Goal: Book appointment/travel/reservation

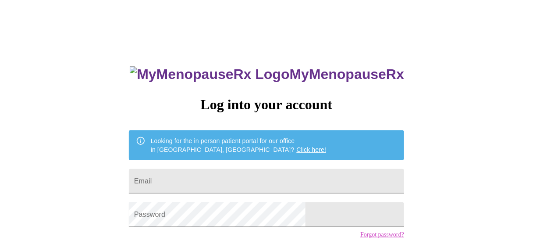
type input "[EMAIL_ADDRESS][DOMAIN_NAME]"
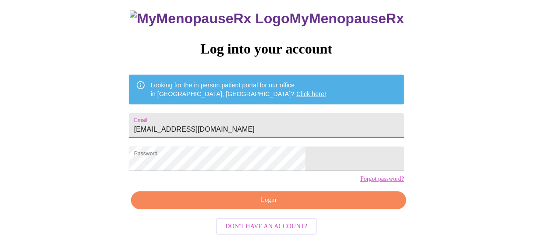
click at [281, 204] on span "Login" at bounding box center [268, 200] width 255 height 11
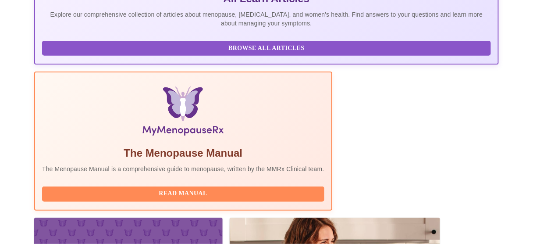
scroll to position [316, 0]
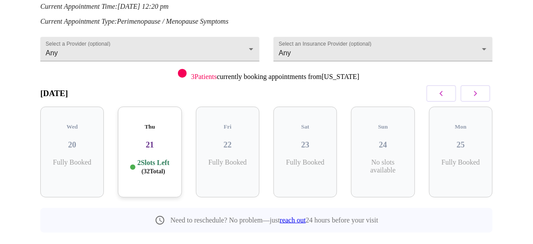
scroll to position [136, 0]
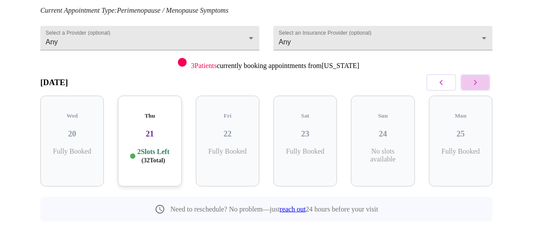
click at [481, 78] on icon "button" at bounding box center [475, 82] width 11 height 11
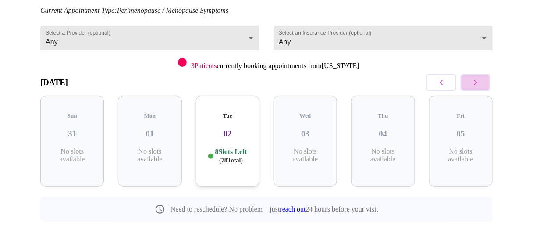
click at [481, 78] on icon "button" at bounding box center [475, 82] width 11 height 11
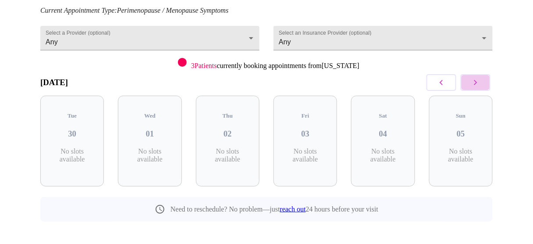
click at [481, 78] on icon "button" at bounding box center [475, 82] width 11 height 11
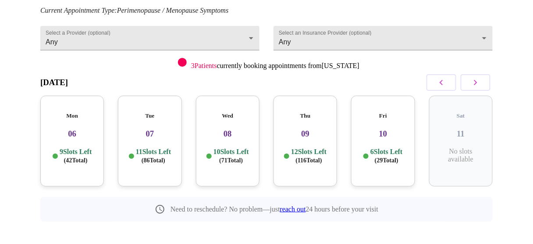
click at [446, 80] on icon "button" at bounding box center [441, 82] width 11 height 11
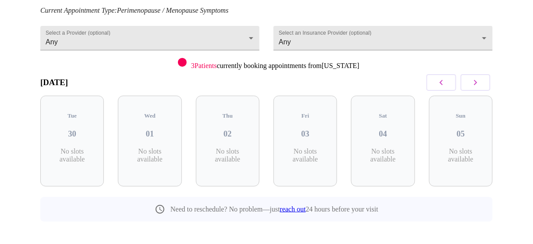
click at [443, 80] on icon "button" at bounding box center [441, 82] width 3 height 5
click at [451, 83] on button "button" at bounding box center [442, 82] width 30 height 17
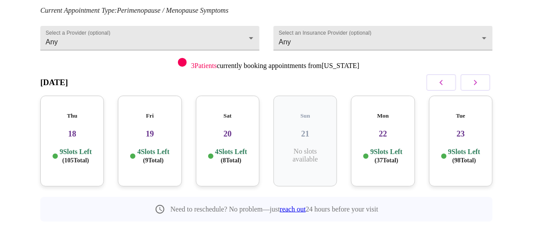
click at [393, 129] on h3 "22" at bounding box center [383, 134] width 50 height 10
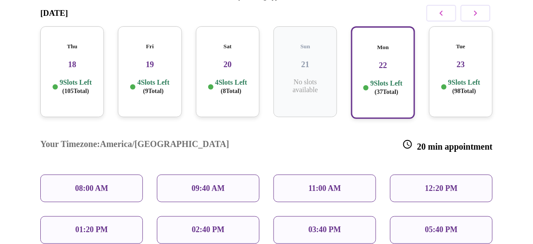
scroll to position [206, 0]
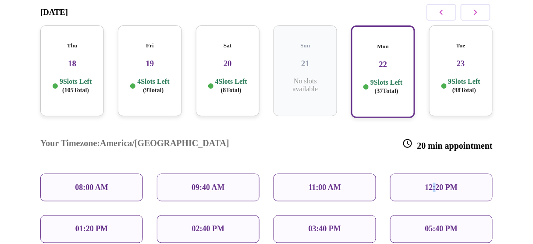
click at [437, 183] on p "12:20 PM" at bounding box center [441, 187] width 32 height 9
click at [455, 183] on p "12:20 PM" at bounding box center [441, 187] width 32 height 9
click at [468, 174] on div "12:20 PM" at bounding box center [441, 188] width 103 height 28
click at [413, 174] on div "12:20 PM" at bounding box center [441, 188] width 103 height 28
click at [367, 174] on div "11:00 AM" at bounding box center [325, 188] width 103 height 28
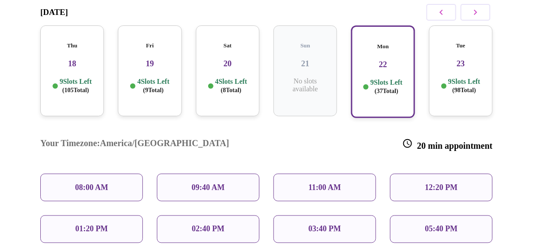
click at [429, 183] on p "12:20 PM" at bounding box center [441, 187] width 32 height 9
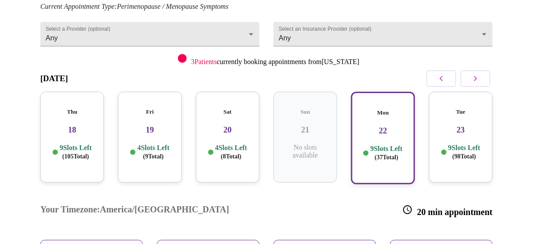
scroll to position [136, 0]
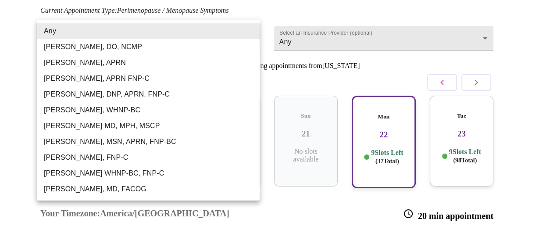
click at [253, 30] on body "MyMenopauseRx Appointments Messaging Labs Uploads Medications Community Refer a…" at bounding box center [270, 165] width 532 height 597
drag, startPoint x: 253, startPoint y: 30, endPoint x: 114, endPoint y: 156, distance: 187.1
click at [114, 156] on ul "Any Barbra S Hanna, DO, NCMP Emilie McLain, APRN Kelly Perisin, APRN FNP-C Jill…" at bounding box center [148, 110] width 223 height 181
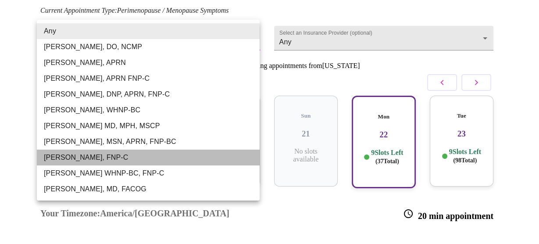
click at [114, 156] on li "Elizabeth Hederman, FNP-C" at bounding box center [148, 158] width 223 height 16
type input "Elizabeth Hederman, FNP-C"
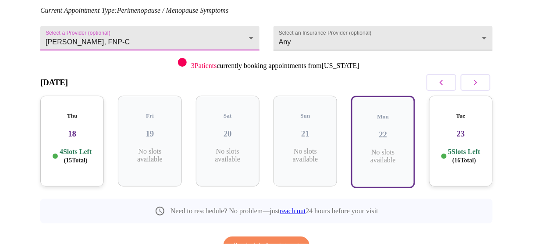
click at [465, 129] on h3 "23" at bounding box center [461, 134] width 50 height 10
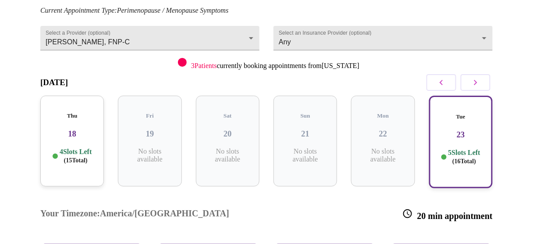
click at [481, 81] on icon "button" at bounding box center [475, 82] width 11 height 11
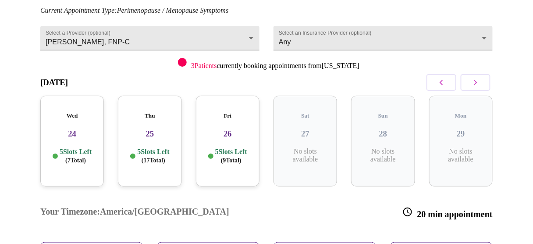
click at [66, 129] on h3 "24" at bounding box center [72, 134] width 50 height 10
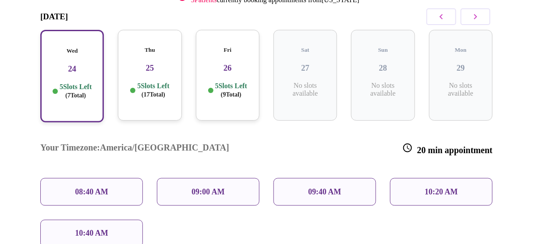
scroll to position [206, 0]
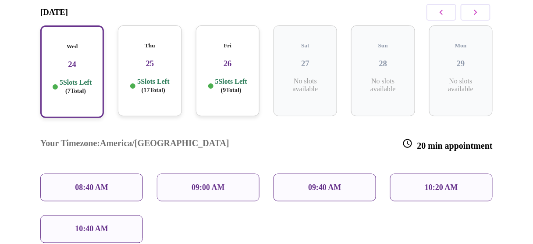
click at [129, 66] on div "Thu 25 5 Slots Left ( 17 Total)" at bounding box center [150, 70] width 64 height 91
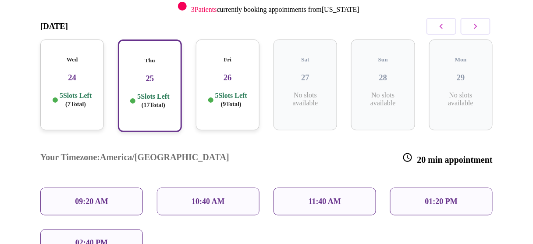
scroll to position [136, 0]
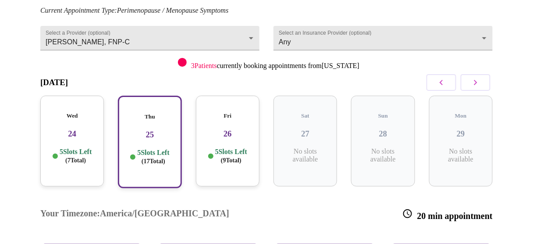
click at [481, 82] on icon "button" at bounding box center [475, 82] width 11 height 11
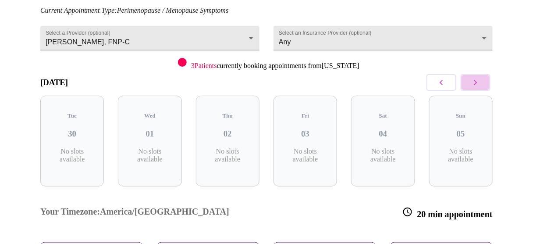
click at [481, 82] on icon "button" at bounding box center [475, 82] width 11 height 11
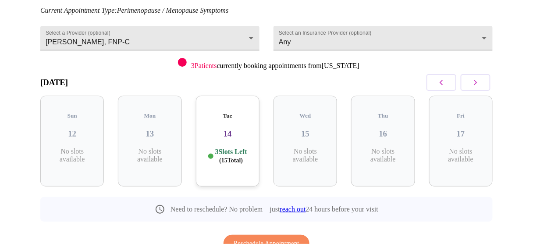
click at [481, 82] on icon "button" at bounding box center [475, 82] width 11 height 11
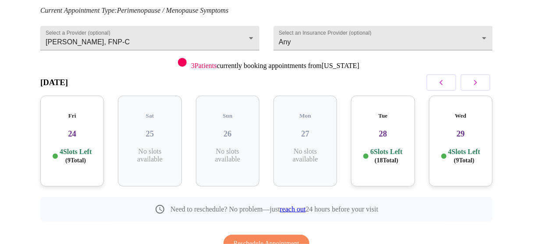
click at [481, 82] on icon "button" at bounding box center [475, 82] width 11 height 11
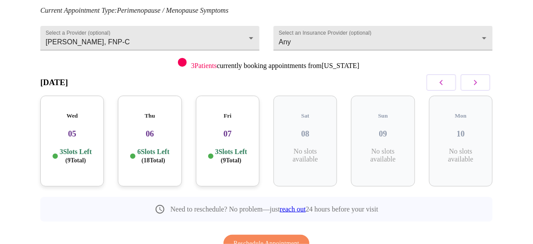
click at [443, 81] on icon "button" at bounding box center [441, 82] width 11 height 11
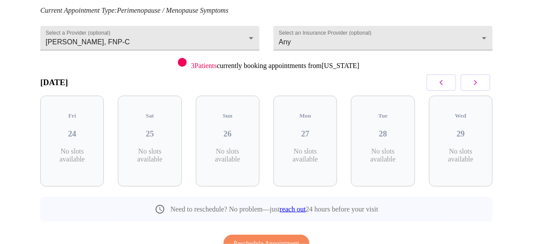
click at [443, 81] on icon "button" at bounding box center [441, 82] width 11 height 11
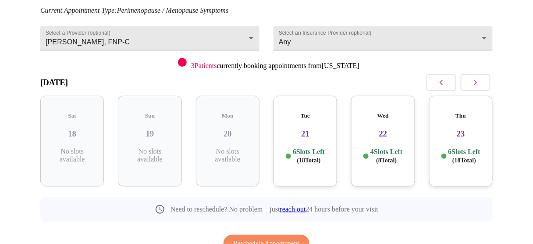
click at [323, 129] on h3 "21" at bounding box center [306, 134] width 50 height 10
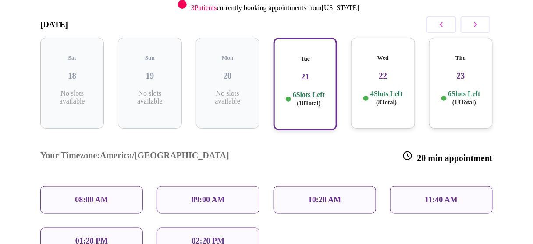
scroll to position [206, 0]
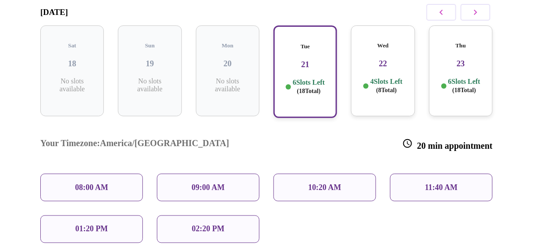
click at [391, 59] on h3 "22" at bounding box center [383, 64] width 50 height 10
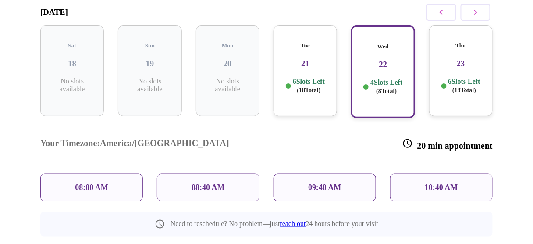
click at [459, 59] on h3 "23" at bounding box center [461, 64] width 50 height 10
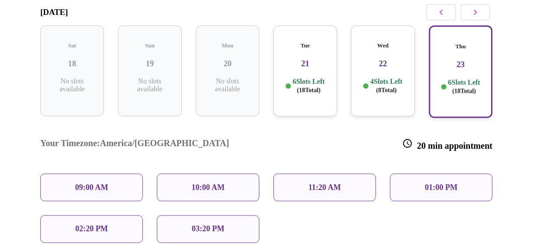
scroll to position [171, 0]
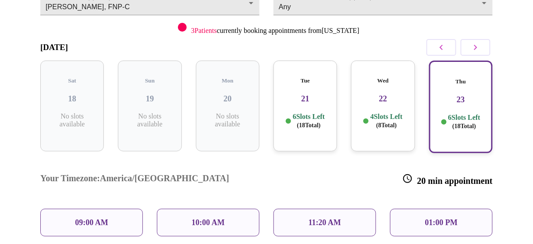
click at [481, 47] on icon "button" at bounding box center [475, 47] width 11 height 11
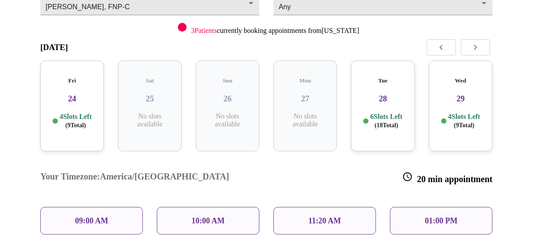
click at [84, 94] on h3 "24" at bounding box center [72, 99] width 50 height 10
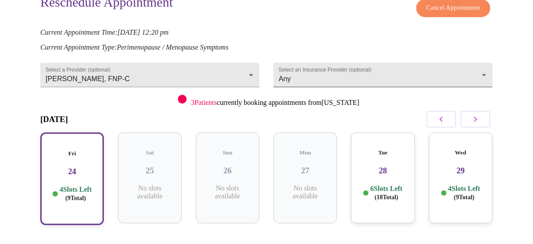
scroll to position [66, 0]
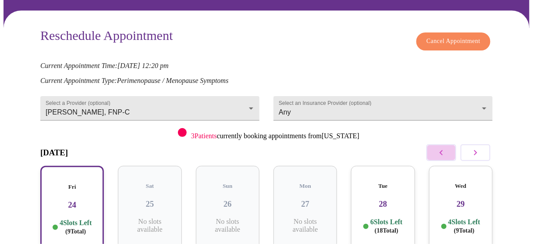
click at [447, 148] on icon "button" at bounding box center [441, 152] width 11 height 11
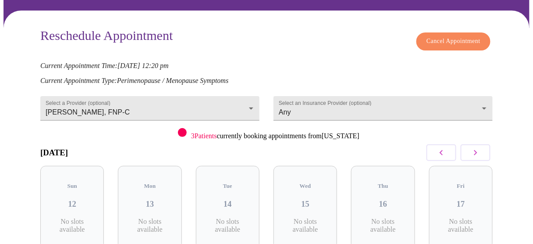
click at [447, 148] on icon "button" at bounding box center [441, 152] width 11 height 11
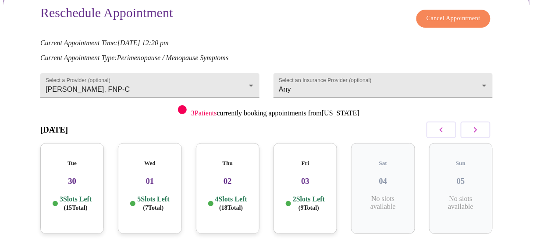
scroll to position [101, 0]
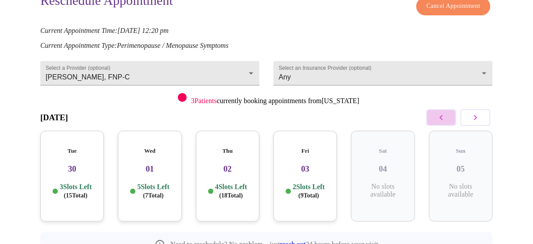
click at [447, 117] on icon "button" at bounding box center [441, 117] width 11 height 11
click at [73, 164] on h3 "24" at bounding box center [72, 169] width 50 height 10
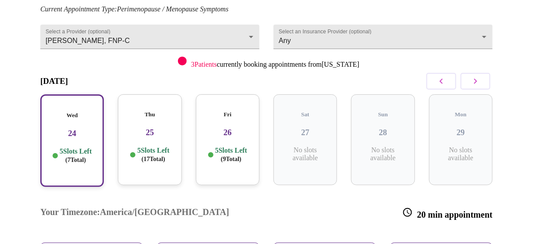
scroll to position [136, 0]
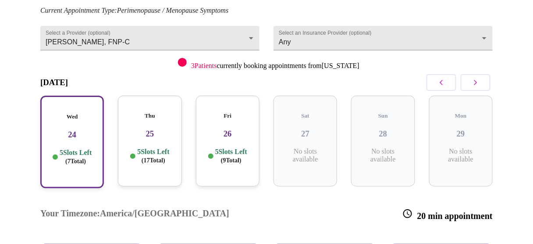
click at [442, 85] on icon "button" at bounding box center [441, 82] width 11 height 11
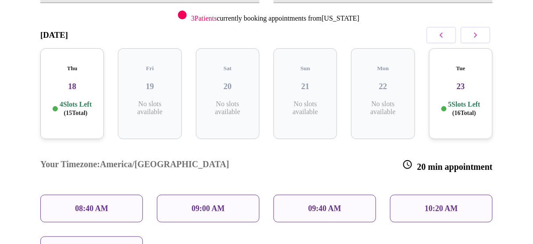
scroll to position [171, 0]
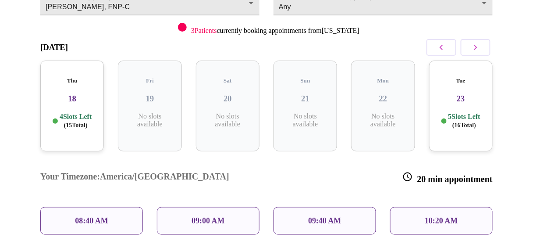
click at [465, 94] on h3 "23" at bounding box center [461, 99] width 50 height 10
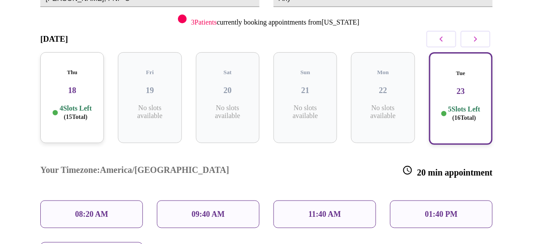
scroll to position [206, 0]
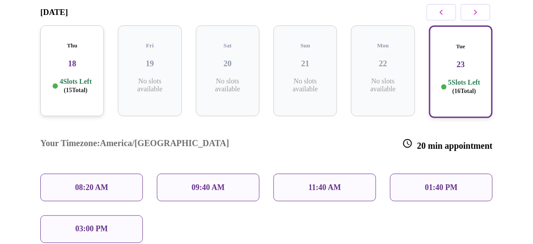
click at [481, 12] on icon "button" at bounding box center [475, 12] width 11 height 11
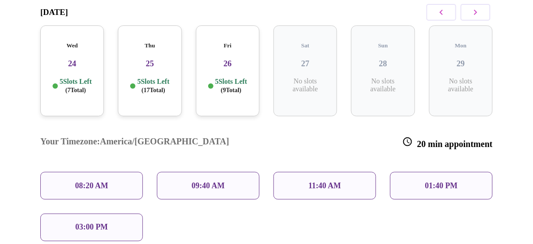
click at [81, 59] on h3 "24" at bounding box center [72, 64] width 50 height 10
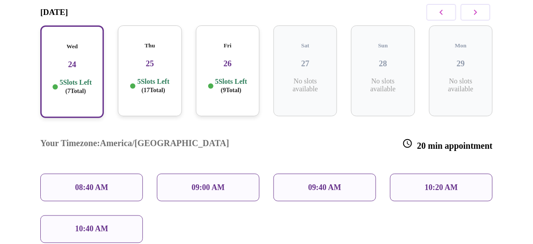
scroll to position [171, 0]
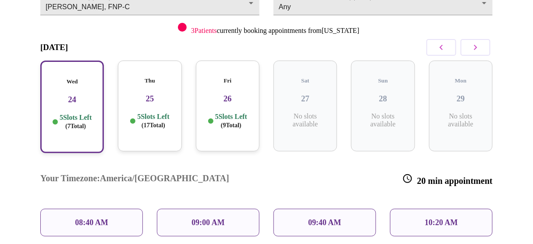
click at [151, 94] on h3 "25" at bounding box center [150, 99] width 50 height 10
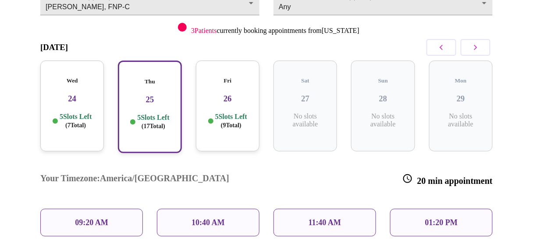
click at [215, 94] on h3 "26" at bounding box center [228, 99] width 50 height 10
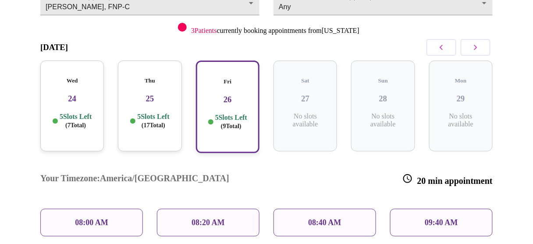
click at [157, 94] on h3 "25" at bounding box center [150, 99] width 50 height 10
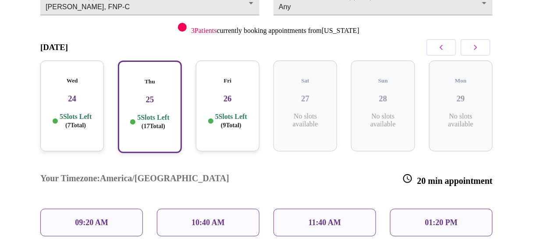
click at [83, 94] on h3 "24" at bounding box center [72, 99] width 50 height 10
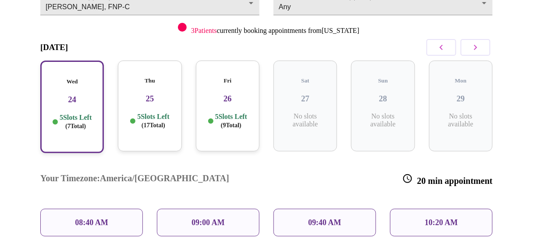
click at [472, 46] on button "button" at bounding box center [476, 47] width 30 height 17
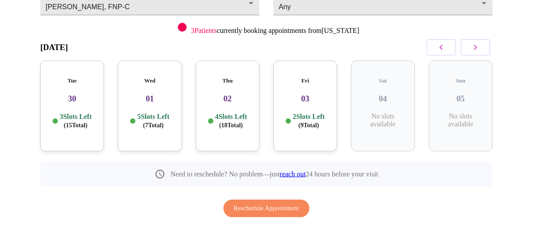
scroll to position [171, 0]
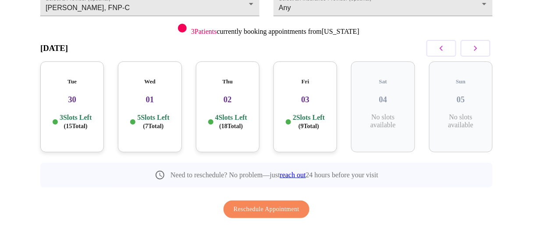
click at [56, 95] on h3 "30" at bounding box center [72, 100] width 50 height 10
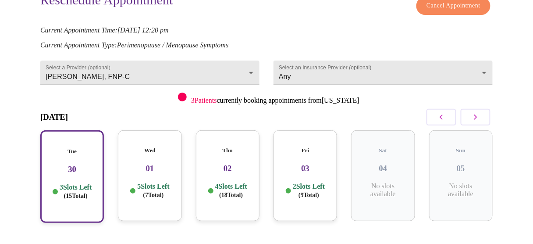
scroll to position [100, 0]
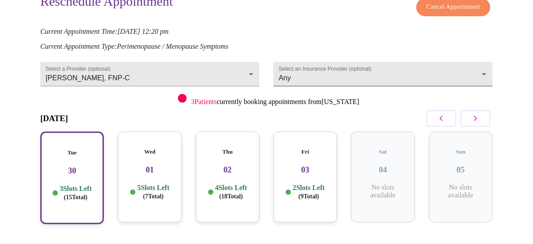
click at [331, 69] on body "MyMenopauseRx Appointments Messaging Labs Uploads Medications Community Refer a…" at bounding box center [267, 160] width 526 height 514
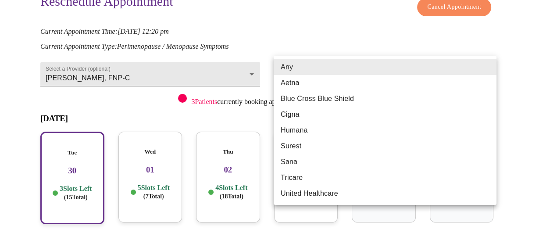
click at [306, 191] on li "United Healthcare" at bounding box center [385, 193] width 223 height 16
type input "United Healthcare"
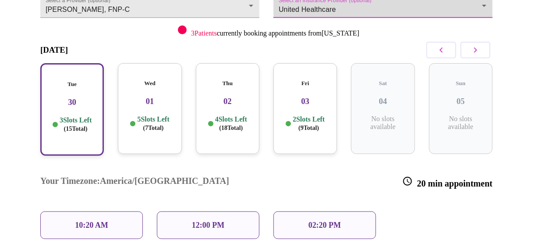
scroll to position [171, 0]
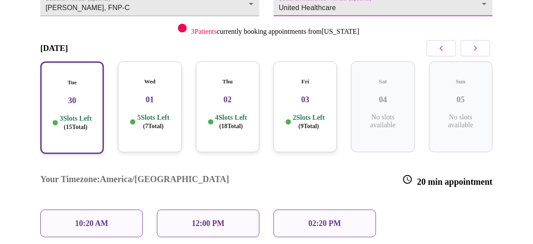
click at [192, 219] on p "12:00 PM" at bounding box center [208, 223] width 32 height 9
click at [208, 219] on p "12:00 PM" at bounding box center [208, 223] width 32 height 9
click at [217, 219] on p "12:00 PM" at bounding box center [208, 223] width 32 height 9
click at [215, 219] on p "12:00 PM" at bounding box center [208, 223] width 32 height 9
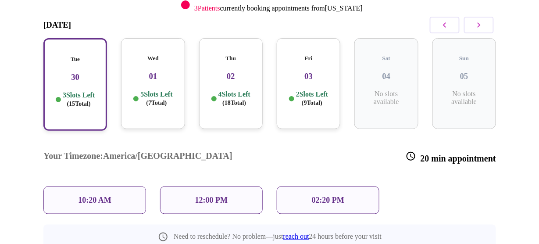
scroll to position [206, 0]
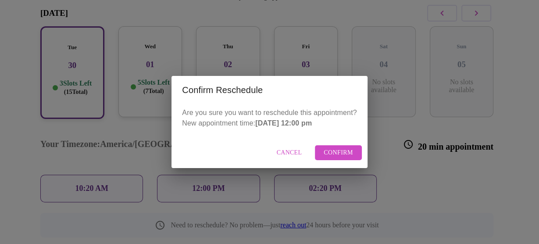
click at [349, 153] on span "Confirm" at bounding box center [338, 152] width 29 height 11
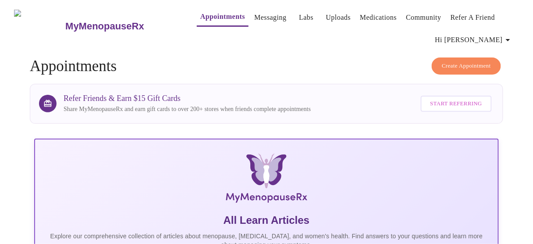
click at [299, 14] on link "Labs" at bounding box center [306, 17] width 14 height 12
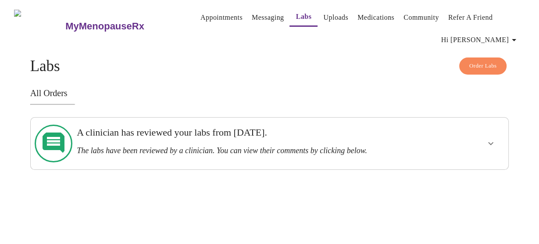
click at [252, 11] on link "Messaging" at bounding box center [268, 17] width 32 height 12
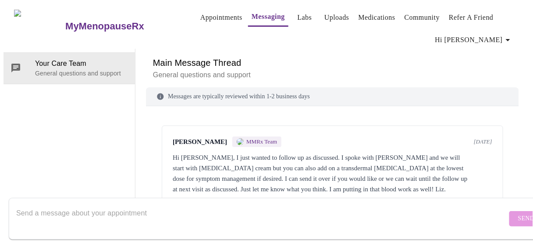
click at [211, 12] on link "Appointments" at bounding box center [221, 17] width 42 height 12
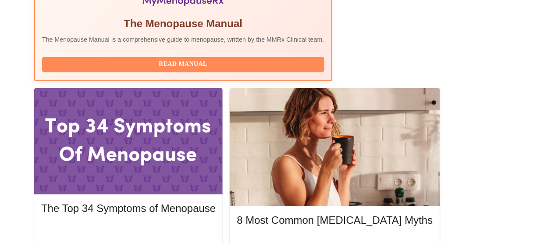
scroll to position [316, 0]
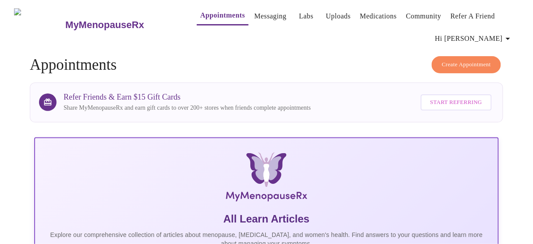
scroll to position [0, 0]
